Goal: Transaction & Acquisition: Book appointment/travel/reservation

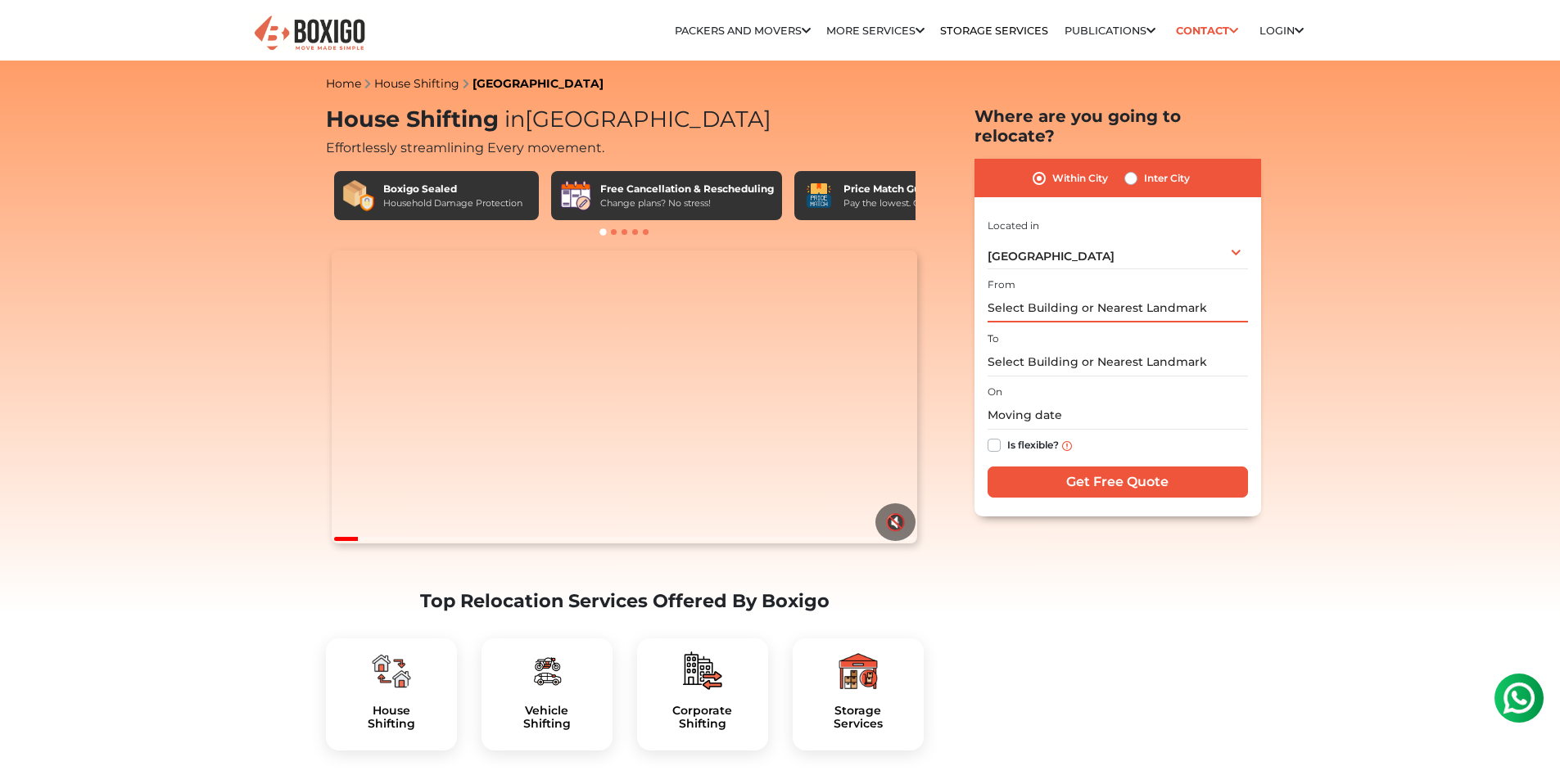
click at [1105, 294] on input "text" at bounding box center [1118, 308] width 261 height 29
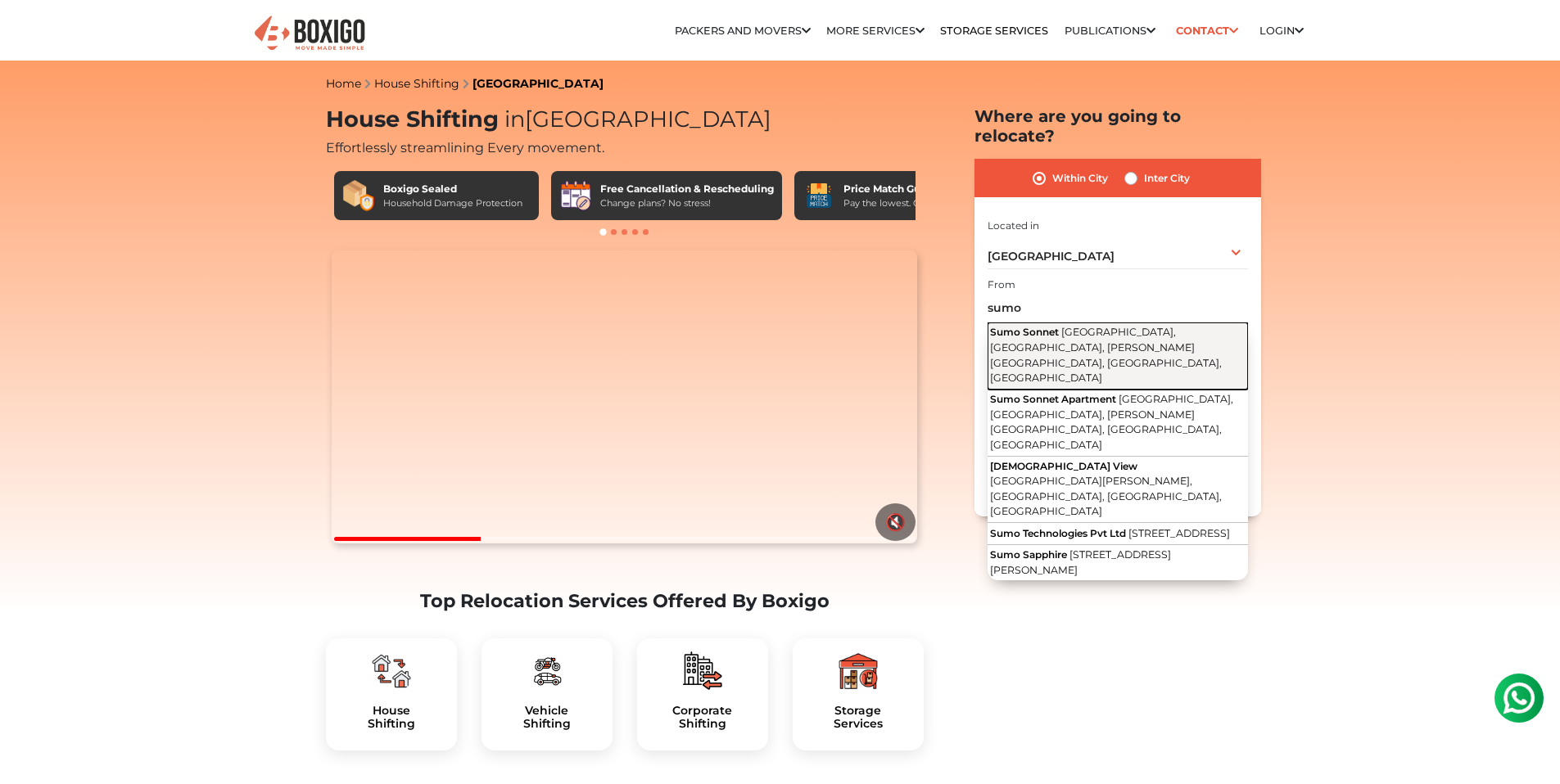
click at [1135, 328] on span "Kudlu Main Road, Vinayaka Nagar, Hosapalaya, Muneshwara Nagar, Bengaluru, Karna…" at bounding box center [1105, 354] width 232 height 58
type input "Sumo Sonnet, Kudlu Main Road, Vinayaka Nagar, Hosapalaya, Muneshwara Nagar, Ben…"
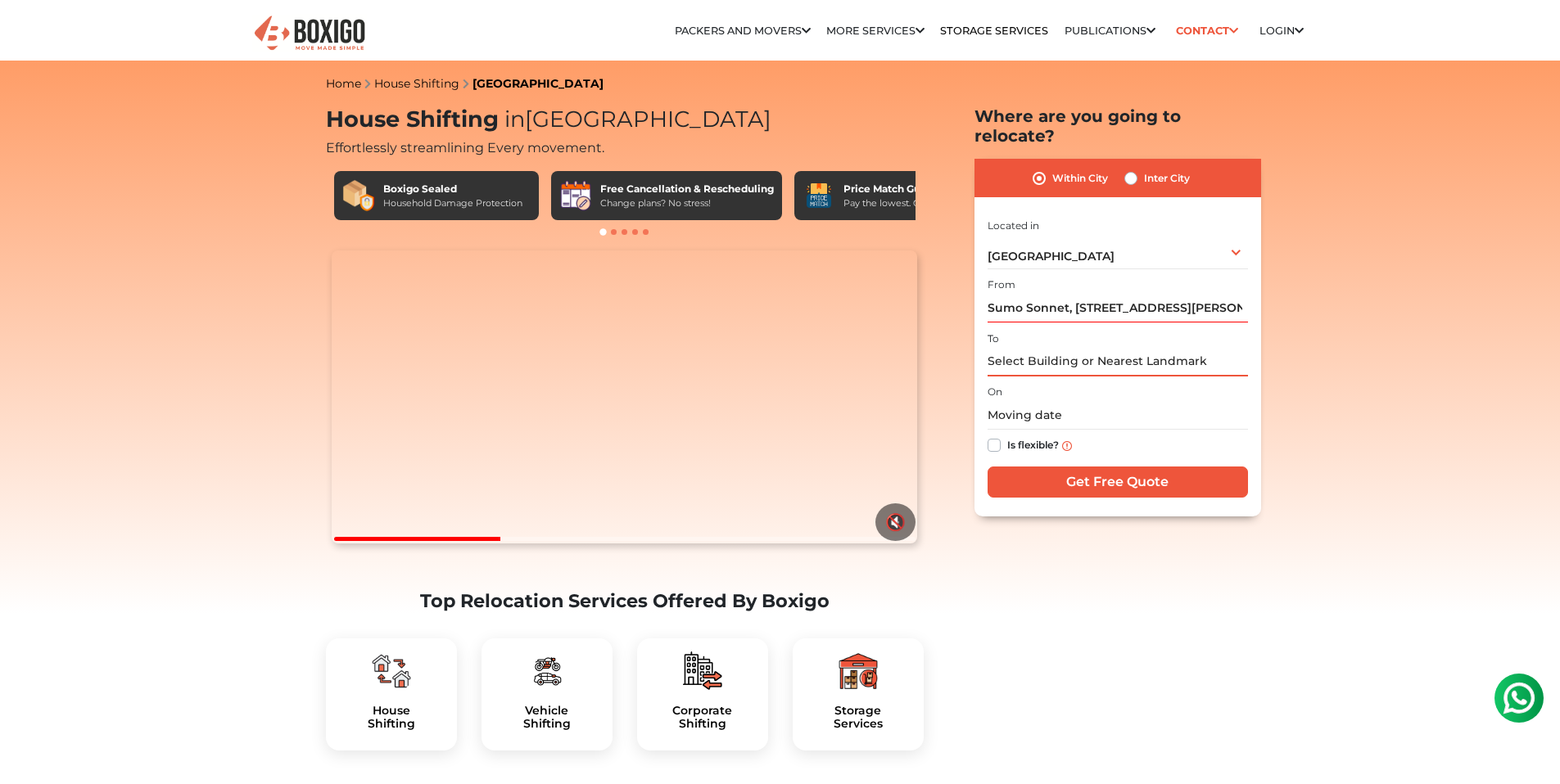
click at [1058, 348] on input "text" at bounding box center [1118, 362] width 261 height 29
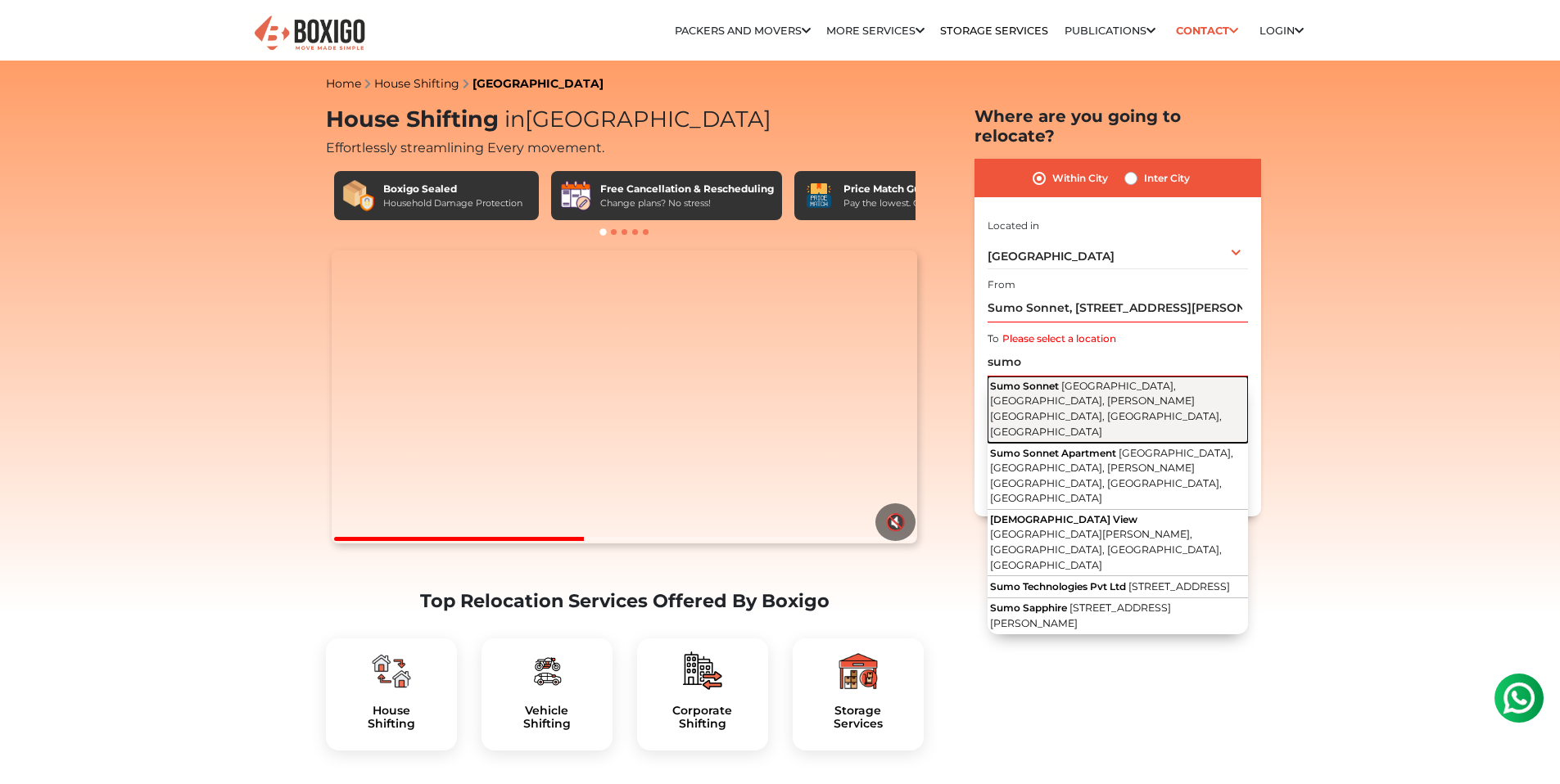
click at [1092, 389] on button "Sumo Sonnet Kudlu Main Road, Vinayaka Nagar, Hosapalaya, Muneshwara Nagar, Beng…" at bounding box center [1118, 410] width 261 height 67
type input "Sumo Sonnet, Kudlu Main Road, Vinayaka Nagar, Hosapalaya, Muneshwara Nagar, Ben…"
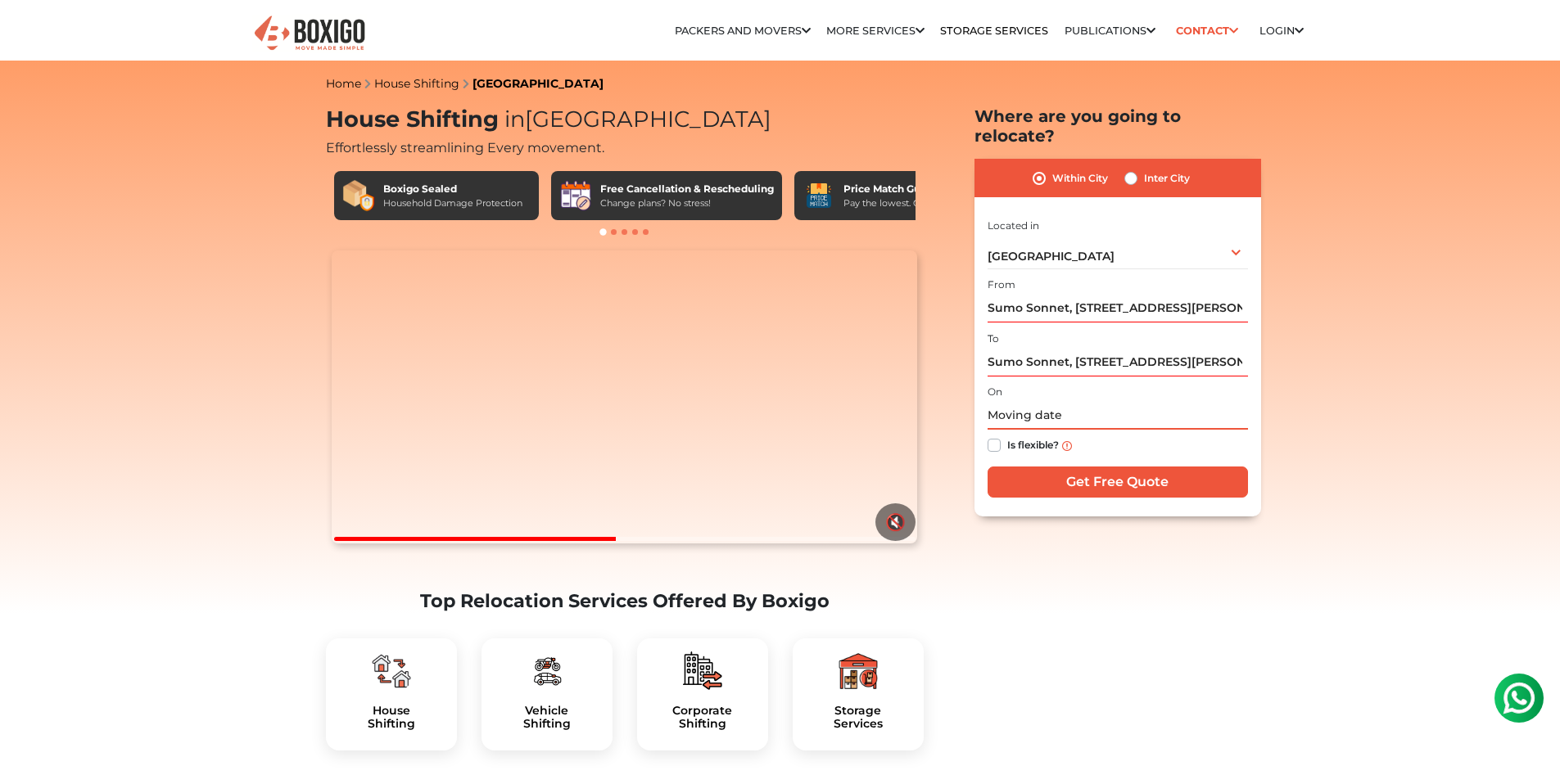
click at [1040, 401] on input "text" at bounding box center [1118, 415] width 261 height 29
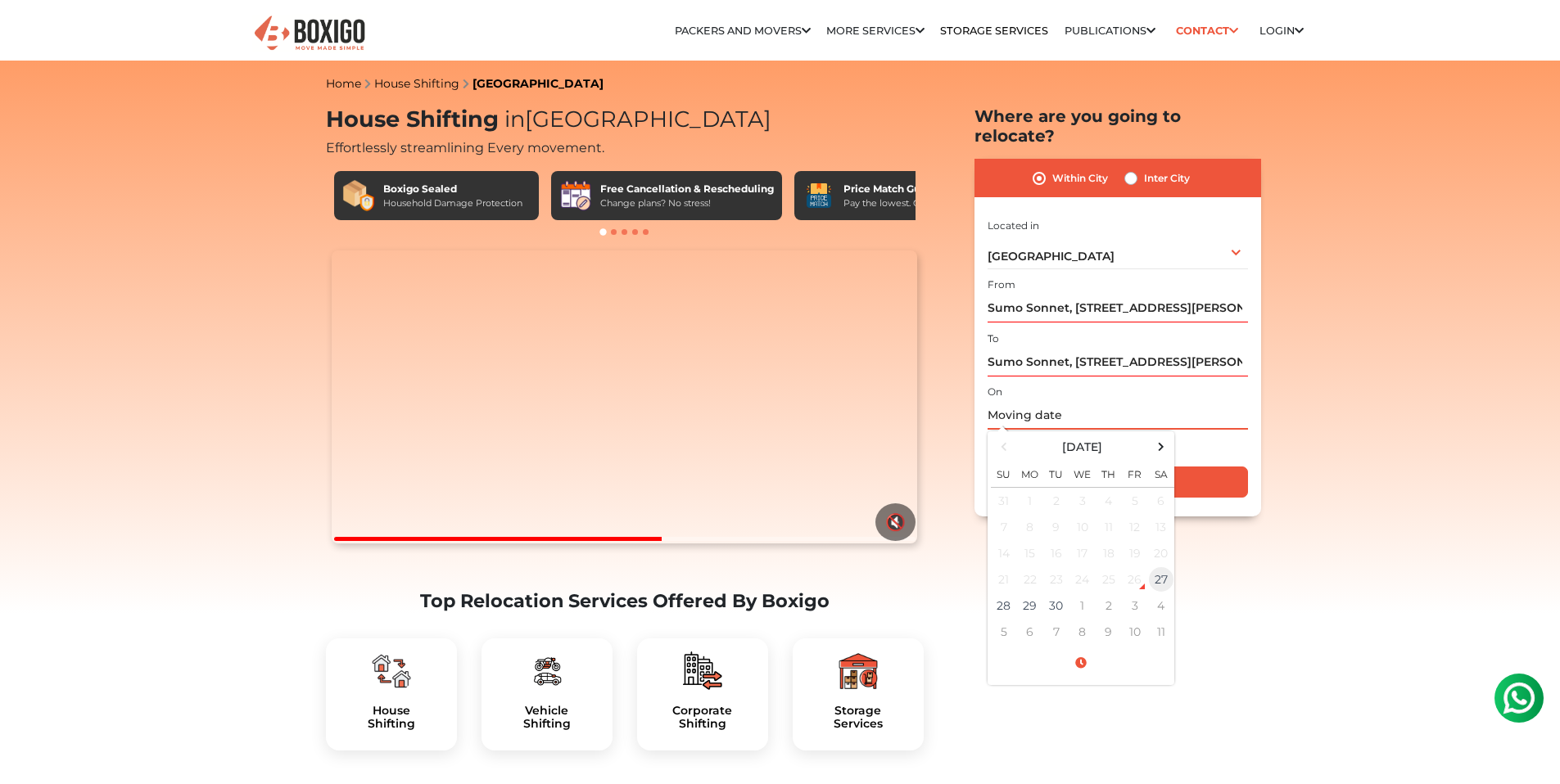
click at [1160, 566] on td "27" at bounding box center [1161, 579] width 26 height 26
type input "09/27/2025 8:42 PM"
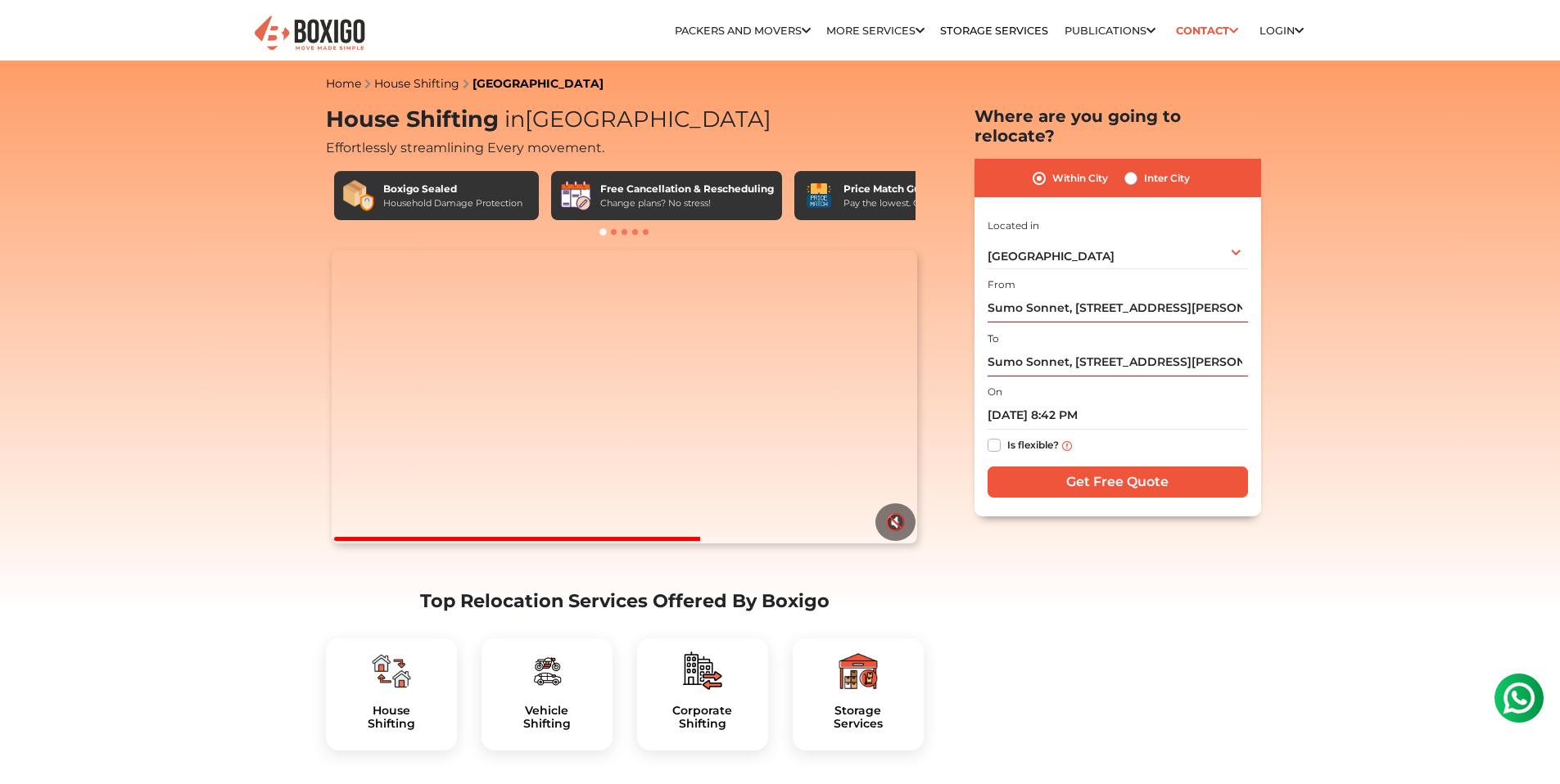
click at [1131, 468] on input "Get Free Quote" at bounding box center [1118, 482] width 261 height 32
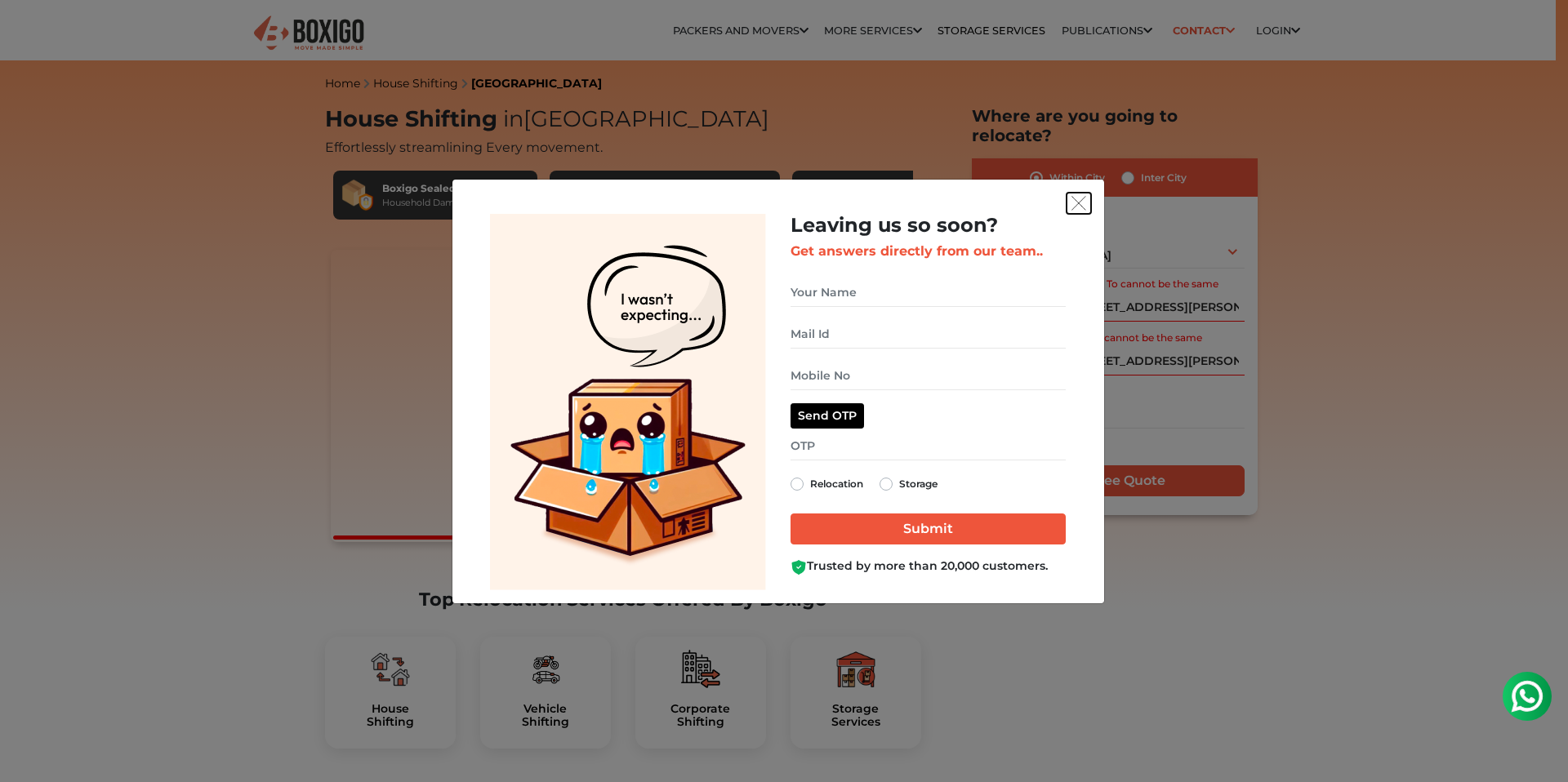
click at [1080, 199] on img "get free quote dialog" at bounding box center [1078, 203] width 14 height 14
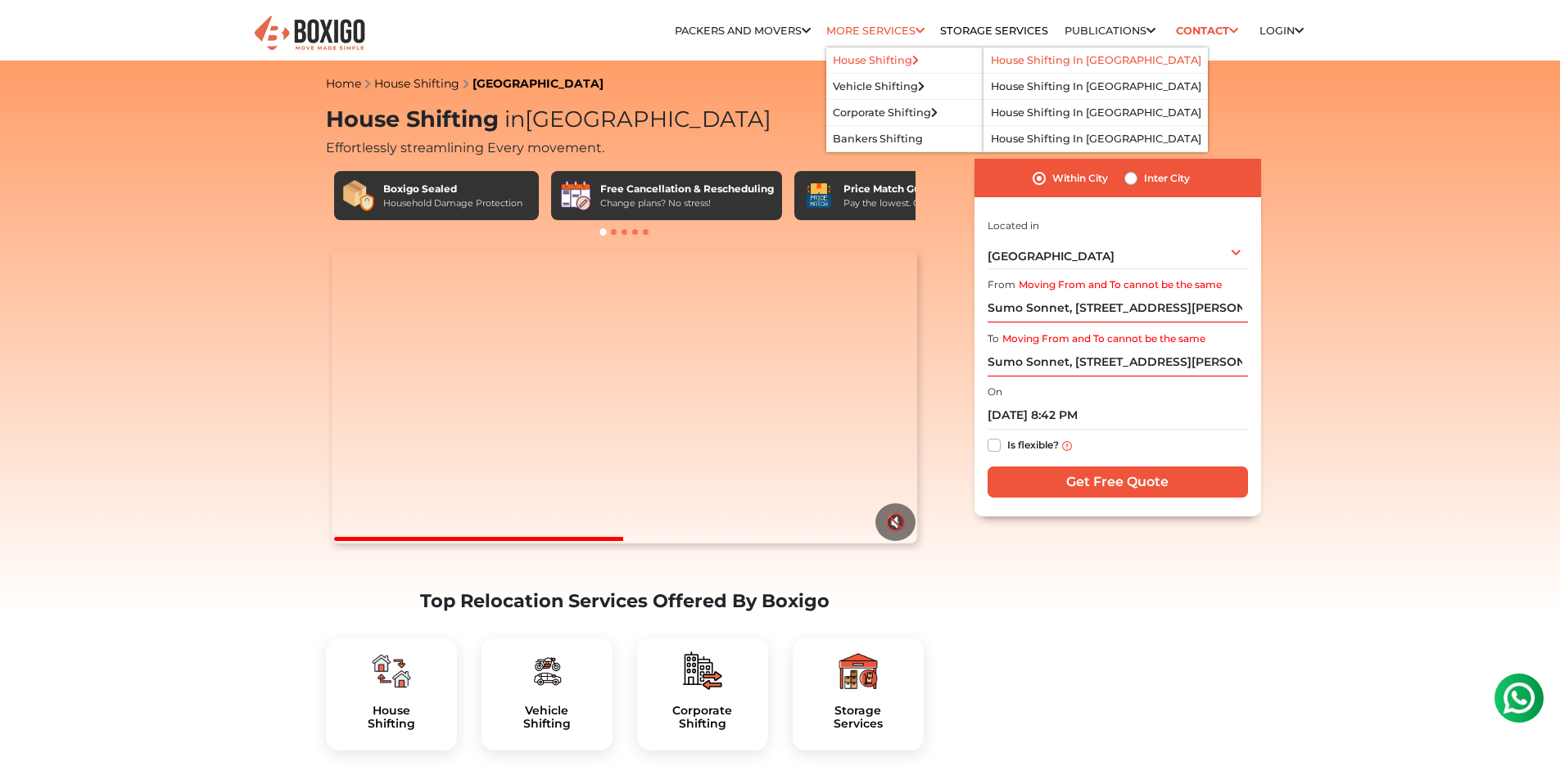
click at [1010, 68] on li "House Shifting in [GEOGRAPHIC_DATA]" at bounding box center [1096, 60] width 224 height 26
click at [1004, 56] on link "House Shifting in [GEOGRAPHIC_DATA]" at bounding box center [1096, 60] width 210 height 12
